Goal: Ask a question

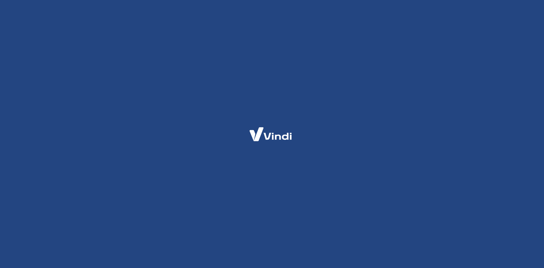
select select "PR"
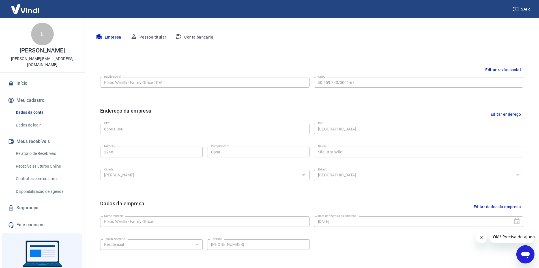
scroll to position [113, 0]
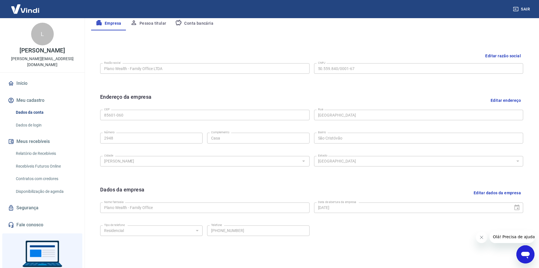
click at [525, 251] on icon "Abrir janela de mensagens" at bounding box center [525, 254] width 8 height 7
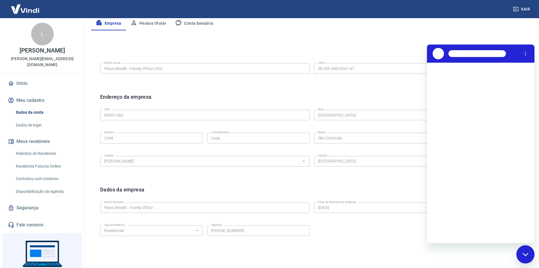
scroll to position [0, 0]
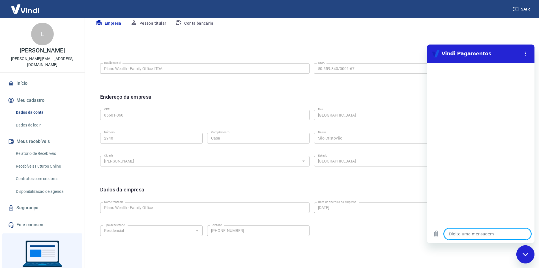
click at [466, 235] on textarea at bounding box center [487, 233] width 87 height 11
type textarea "O"
type textarea "x"
type textarea "Ol"
type textarea "x"
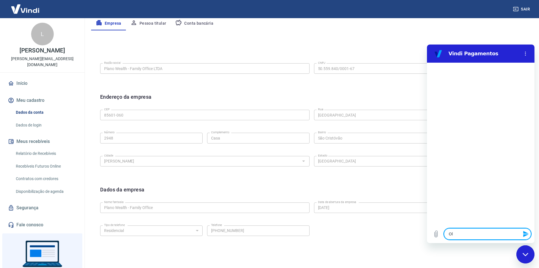
type textarea "Olá"
type textarea "x"
type textarea "Olá!"
type textarea "x"
type textarea "Olá!"
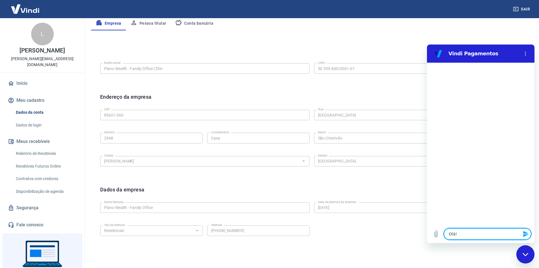
type textarea "x"
type textarea "Olá! B"
type textarea "x"
type textarea "Olá! Bo"
type textarea "x"
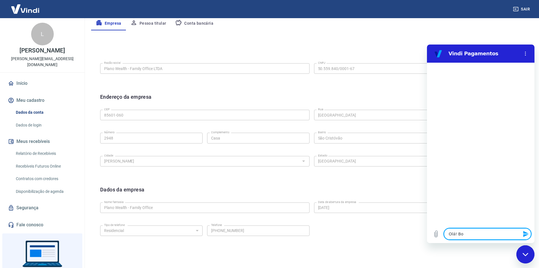
type textarea "Olá! Bom"
type textarea "x"
type textarea "Olá! Bom"
type textarea "x"
type textarea "Olá! [GEOGRAPHIC_DATA]"
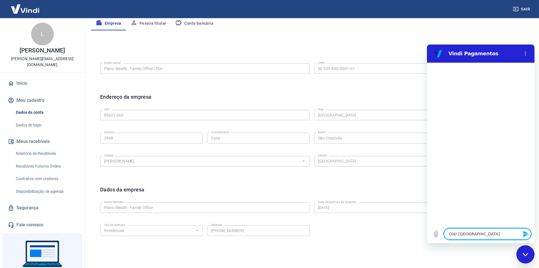
type textarea "x"
type textarea "Olá! [GEOGRAPHIC_DATA]"
type textarea "x"
type textarea "Olá! Bom dia"
type textarea "x"
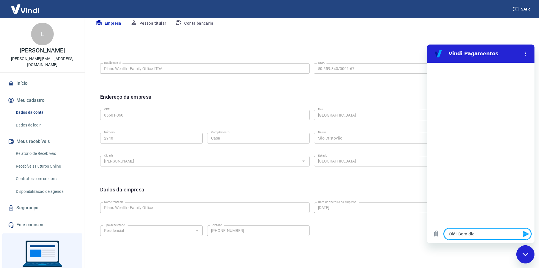
type textarea "Olá! Bom dia!"
type textarea "x"
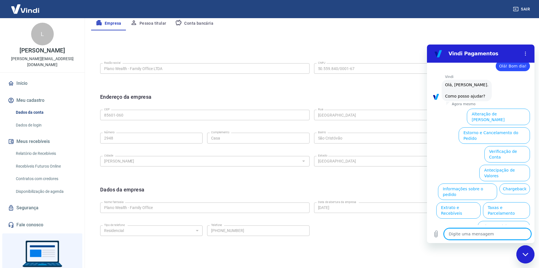
scroll to position [13, 0]
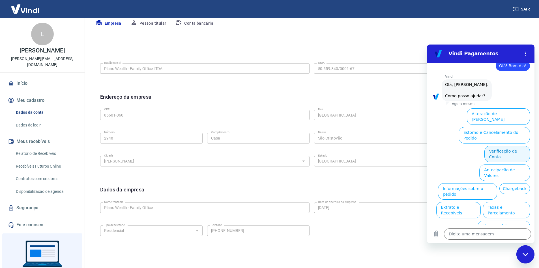
click at [496, 146] on button "Verificação de Conta" at bounding box center [508, 154] width 46 height 16
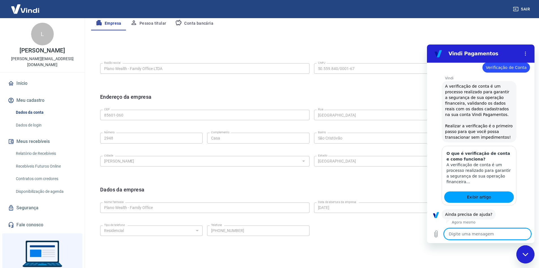
scroll to position [69, 0]
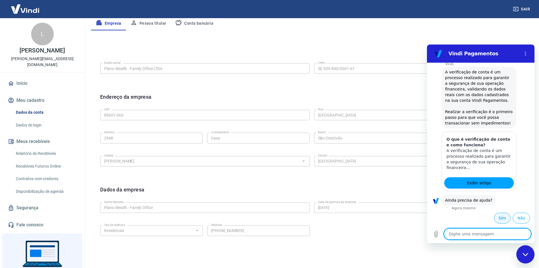
click at [495, 218] on button "Sim" at bounding box center [502, 217] width 16 height 11
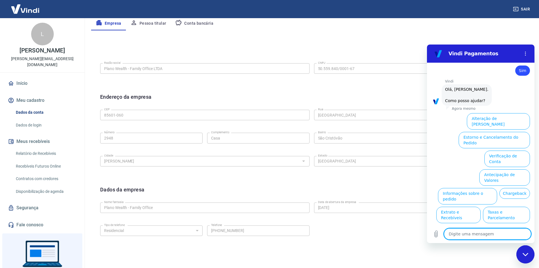
scroll to position [217, 0]
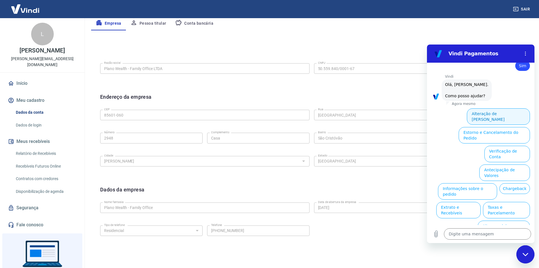
click at [496, 115] on button "Alteração de [PERSON_NAME]" at bounding box center [498, 116] width 63 height 16
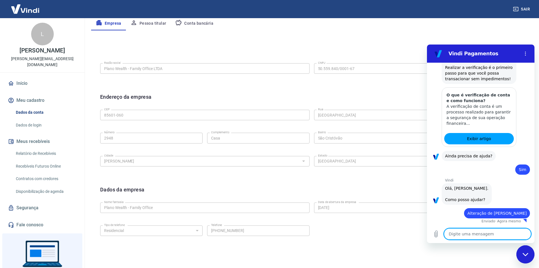
type textarea "x"
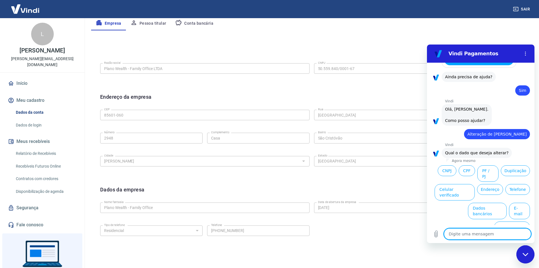
scroll to position [197, 0]
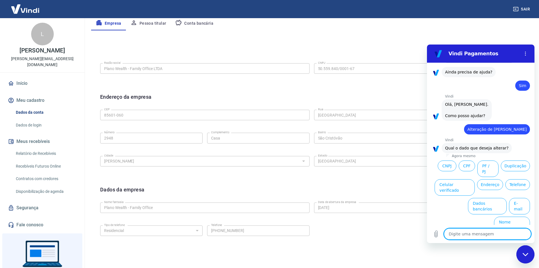
click at [485, 232] on textarea at bounding box center [487, 233] width 87 height 11
type textarea "e"
type textarea "x"
type textarea "es"
type textarea "x"
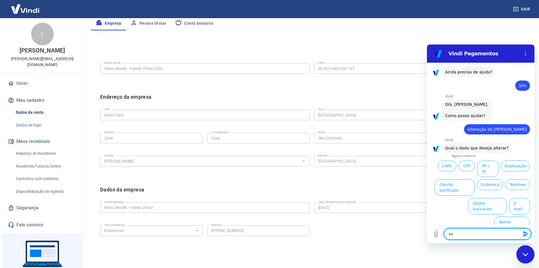
type textarea "esp"
type textarea "x"
type textarea "espe"
type textarea "x"
type textarea "espec"
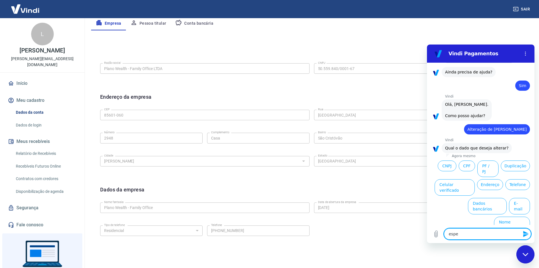
type textarea "x"
type textarea "especi"
type textarea "x"
type textarea "especil"
type textarea "x"
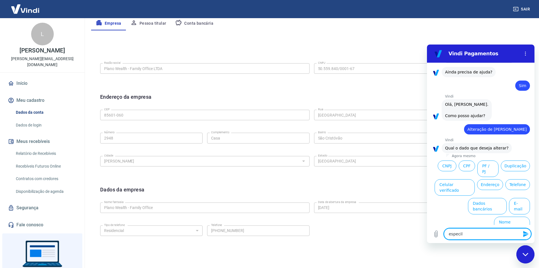
type textarea "especili"
type textarea "x"
type textarea "especilis"
type textarea "x"
type textarea "especilist"
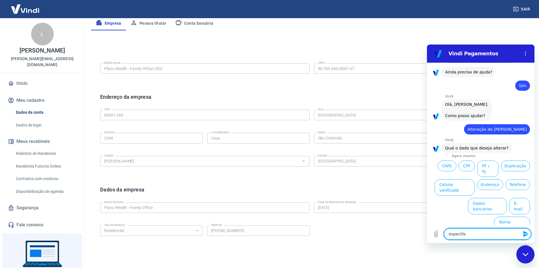
type textarea "x"
type textarea "especilista"
type textarea "x"
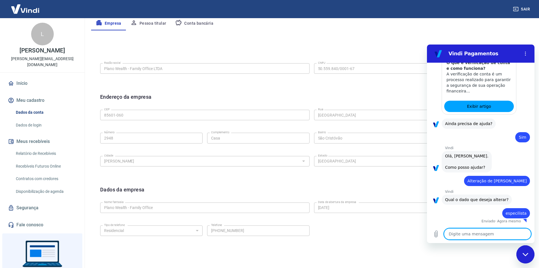
type textarea "x"
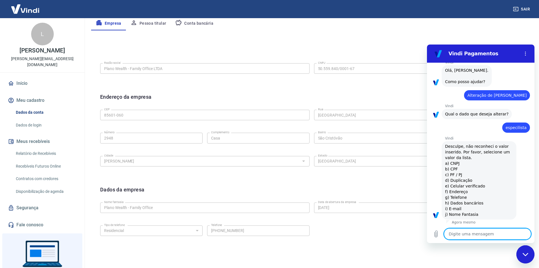
scroll to position [232, 0]
click at [470, 236] on textarea at bounding box center [487, 233] width 87 height 11
type textarea "e"
type textarea "x"
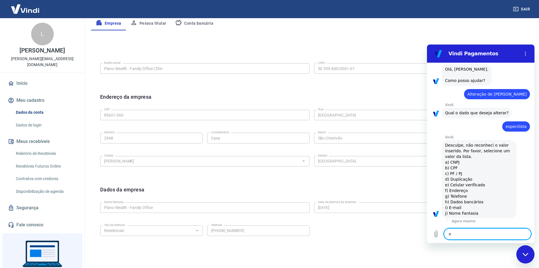
type textarea "es"
type textarea "x"
